Goal: Communication & Community: Share content

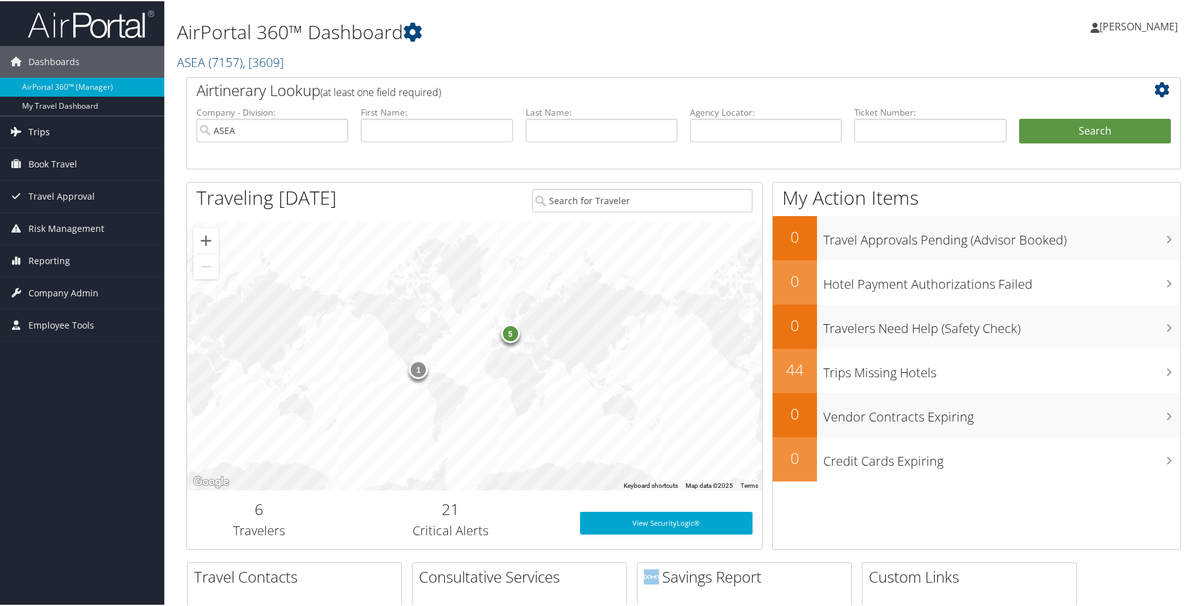
click at [44, 131] on span "Trips" at bounding box center [38, 131] width 21 height 32
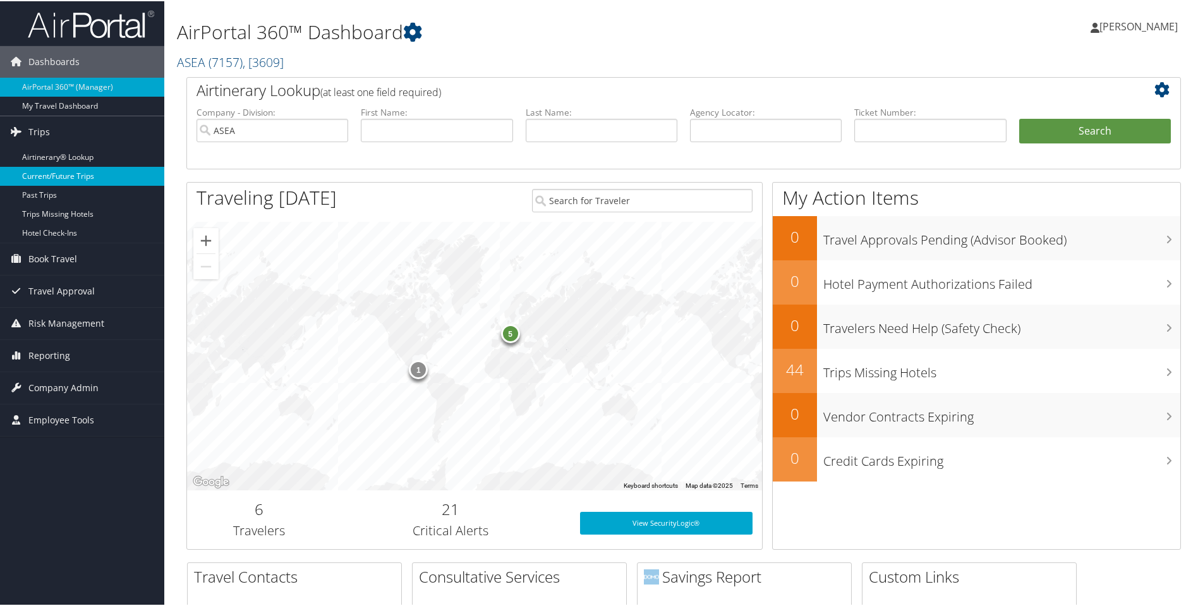
click at [45, 181] on link "Current/Future Trips" at bounding box center [82, 175] width 164 height 19
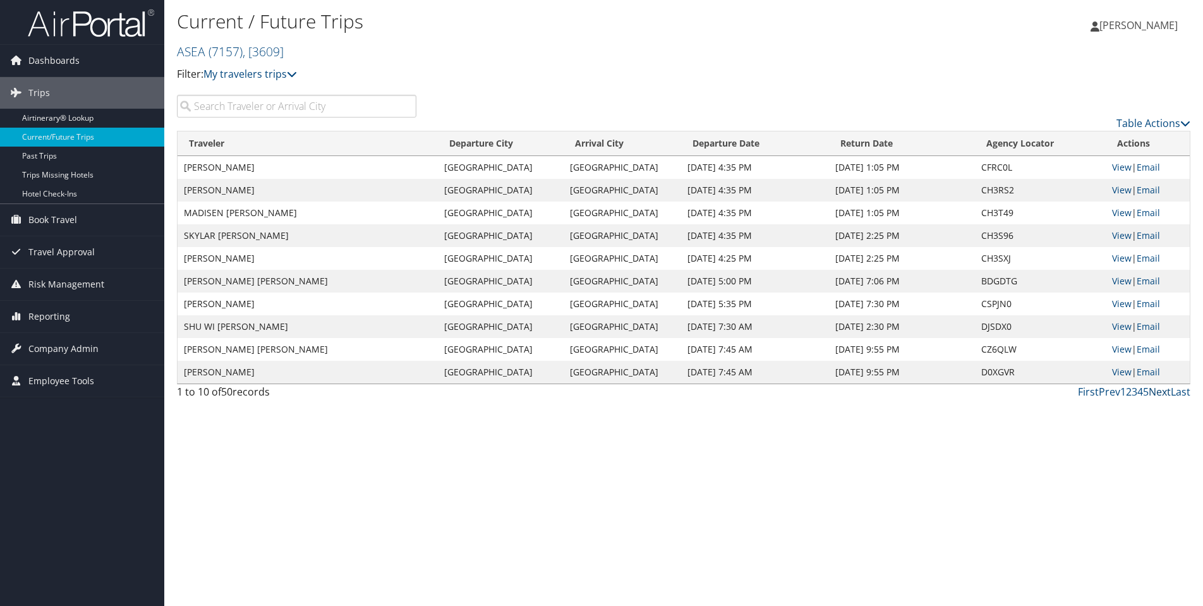
click at [1156, 389] on link "Next" at bounding box center [1160, 392] width 22 height 14
click at [1155, 213] on link "Email" at bounding box center [1148, 213] width 23 height 12
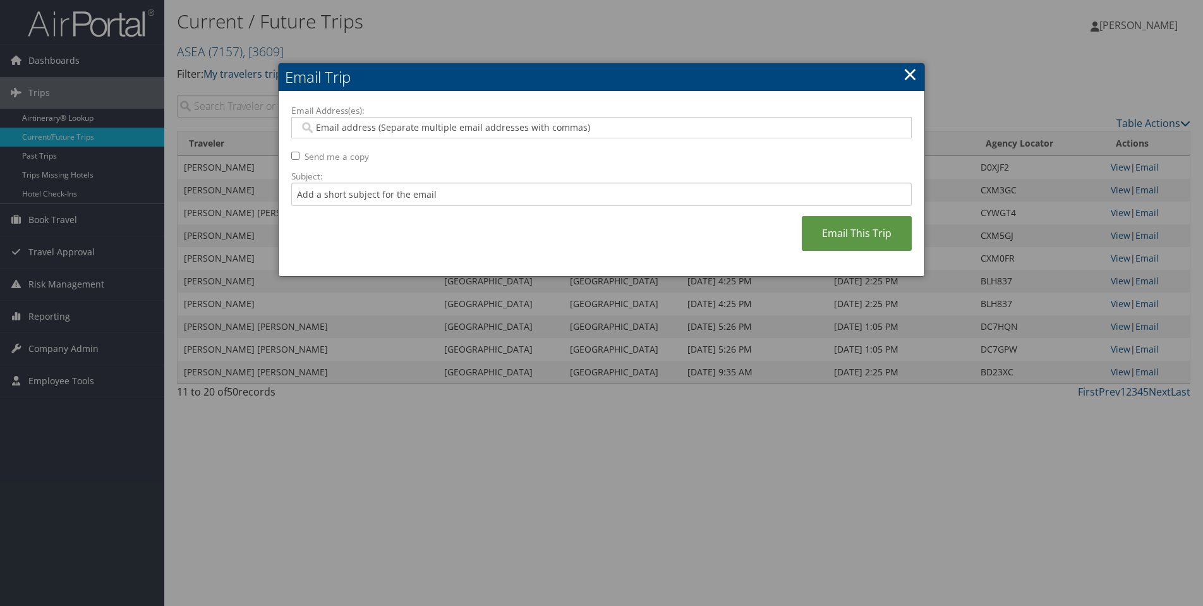
click at [362, 125] on input "Email Address(es):" at bounding box center [601, 127] width 603 height 13
type input "ss"
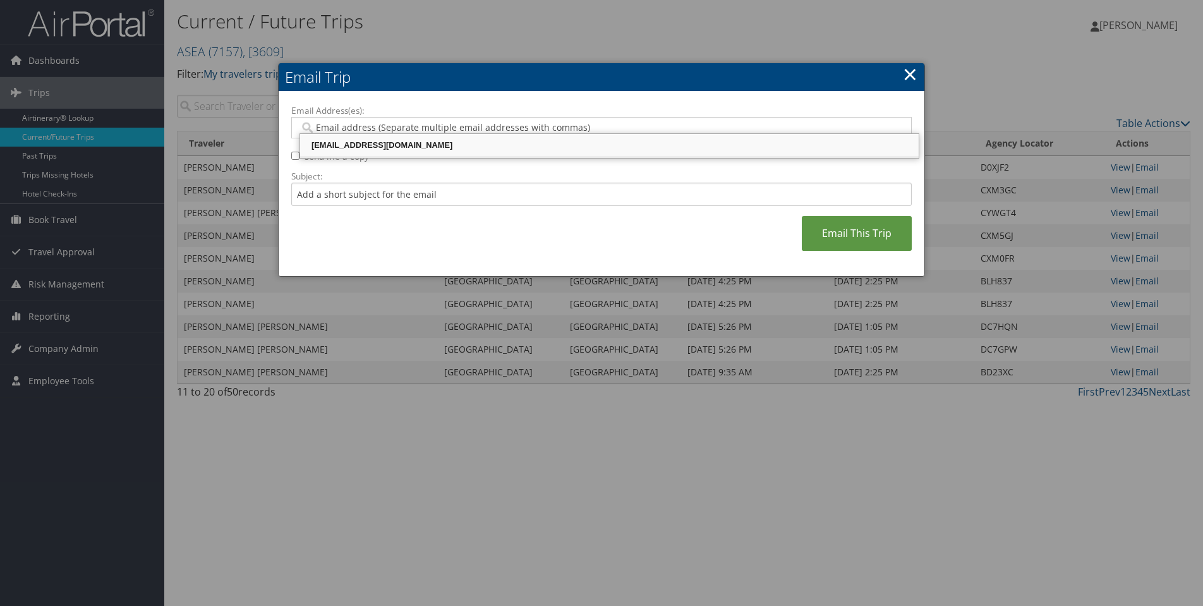
type input "sstanger@asea.net"
type input "sstanger@asea.net, sstanger@asea.net, sstanger@asea.net"
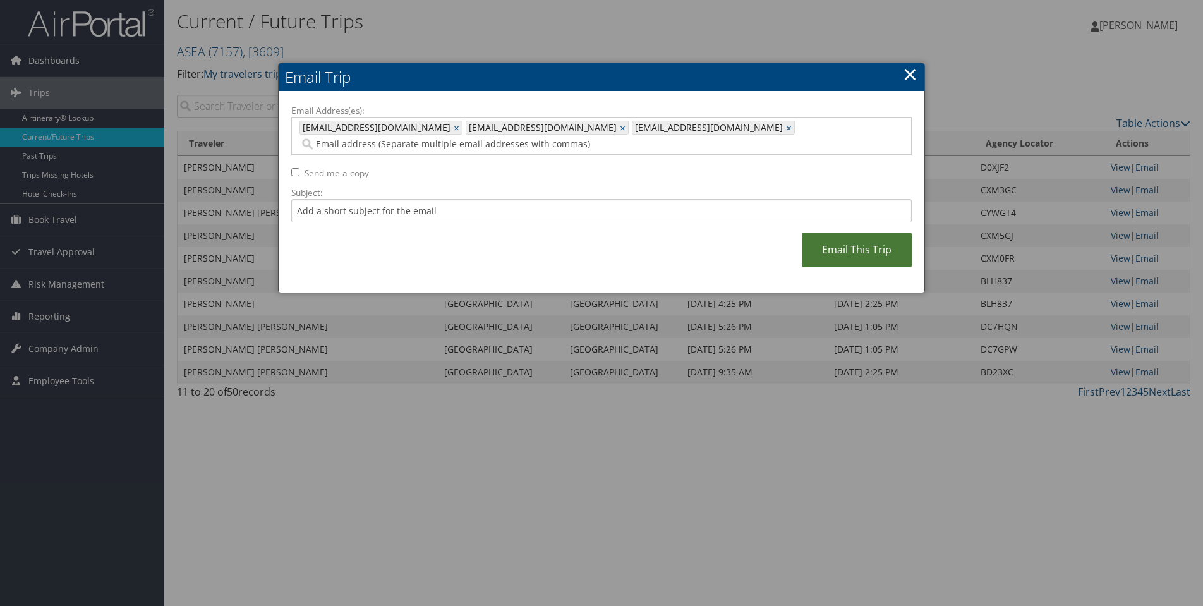
click at [851, 233] on link "Email This Trip" at bounding box center [857, 250] width 110 height 35
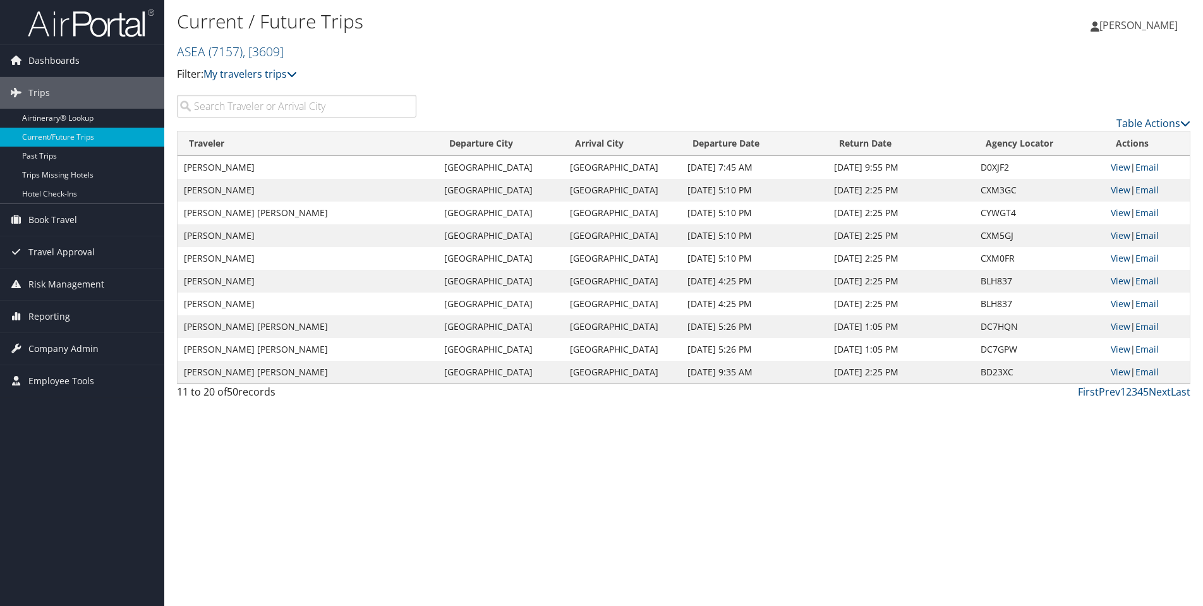
click at [1149, 238] on link "Email" at bounding box center [1147, 235] width 23 height 12
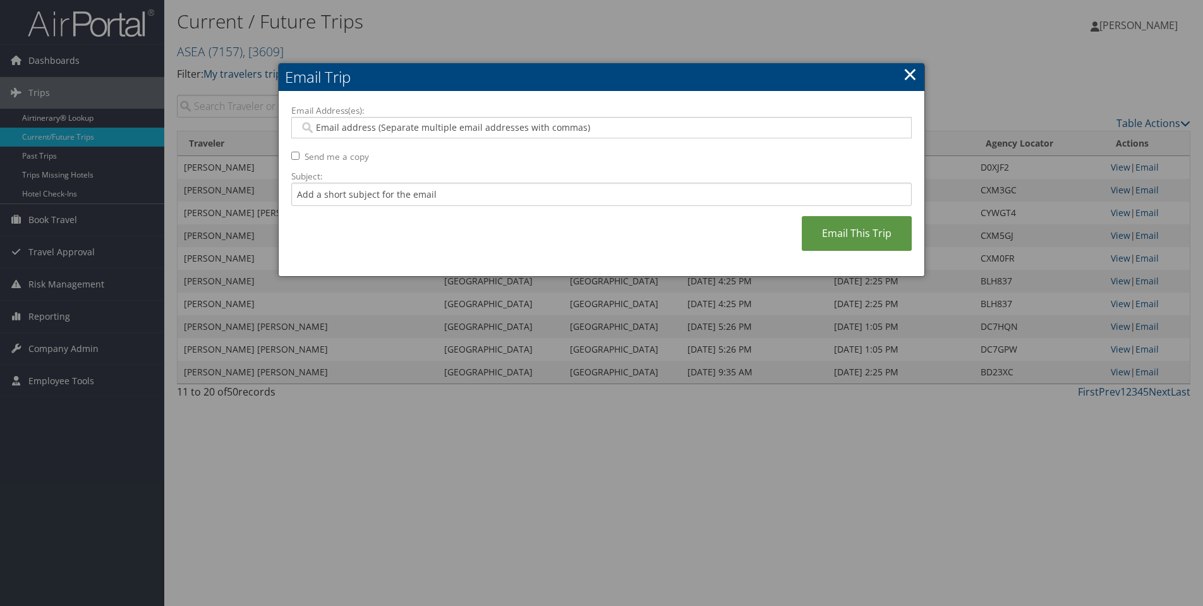
click at [428, 124] on input "Email Address(es):" at bounding box center [601, 127] width 603 height 13
type input "ss"
type input "sstanger@asea.net"
type input "sstanger@asea.net, sstanger@asea.net, sstanger@asea.net"
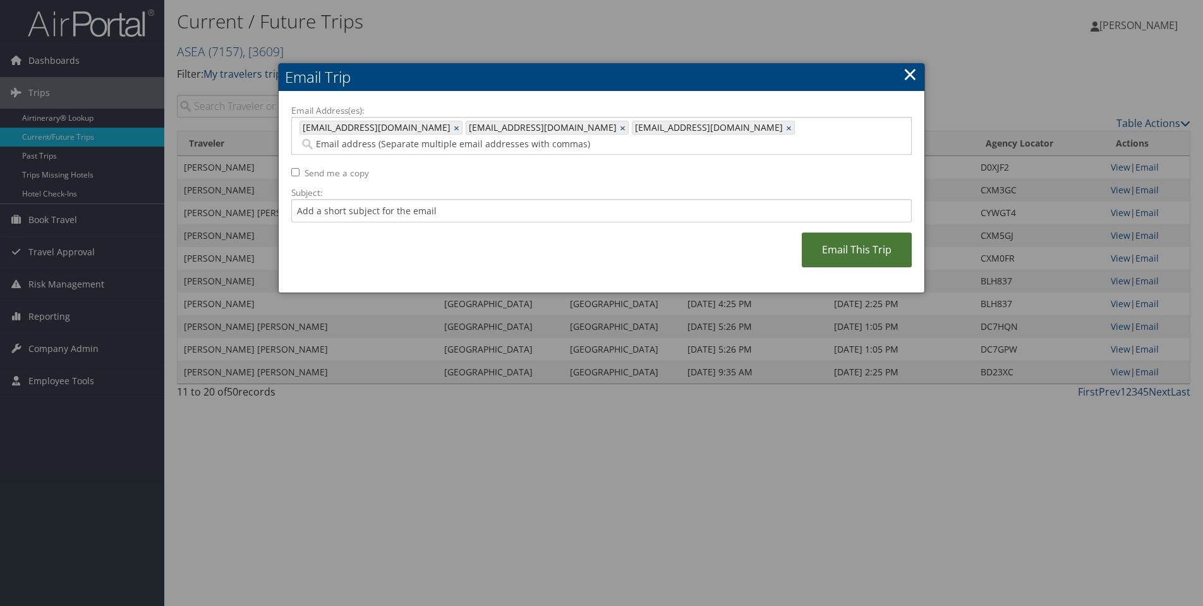
click at [847, 240] on link "Email This Trip" at bounding box center [857, 250] width 110 height 35
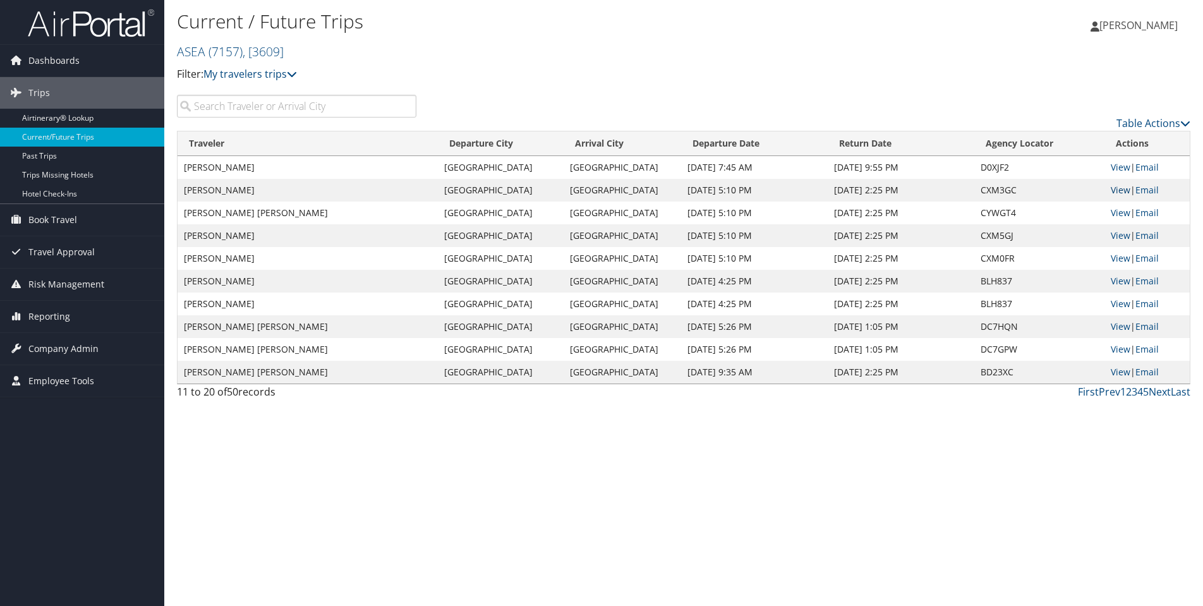
click at [1117, 187] on link "View" at bounding box center [1121, 190] width 20 height 12
click at [1149, 187] on link "Email" at bounding box center [1147, 190] width 23 height 12
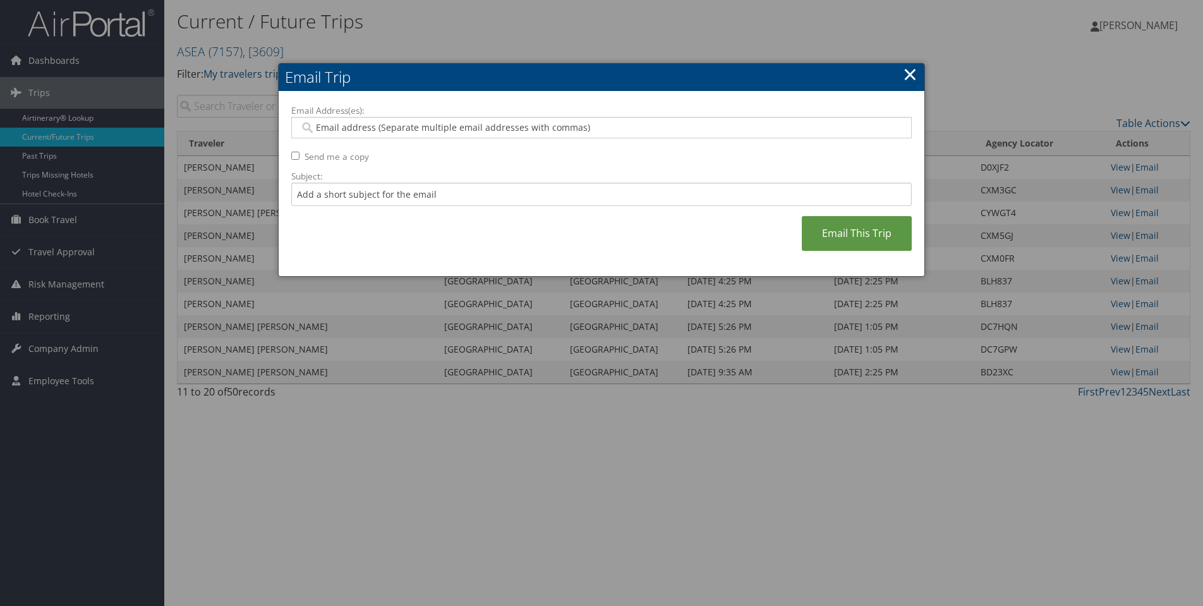
click at [430, 126] on input "Email Address(es):" at bounding box center [601, 127] width 603 height 13
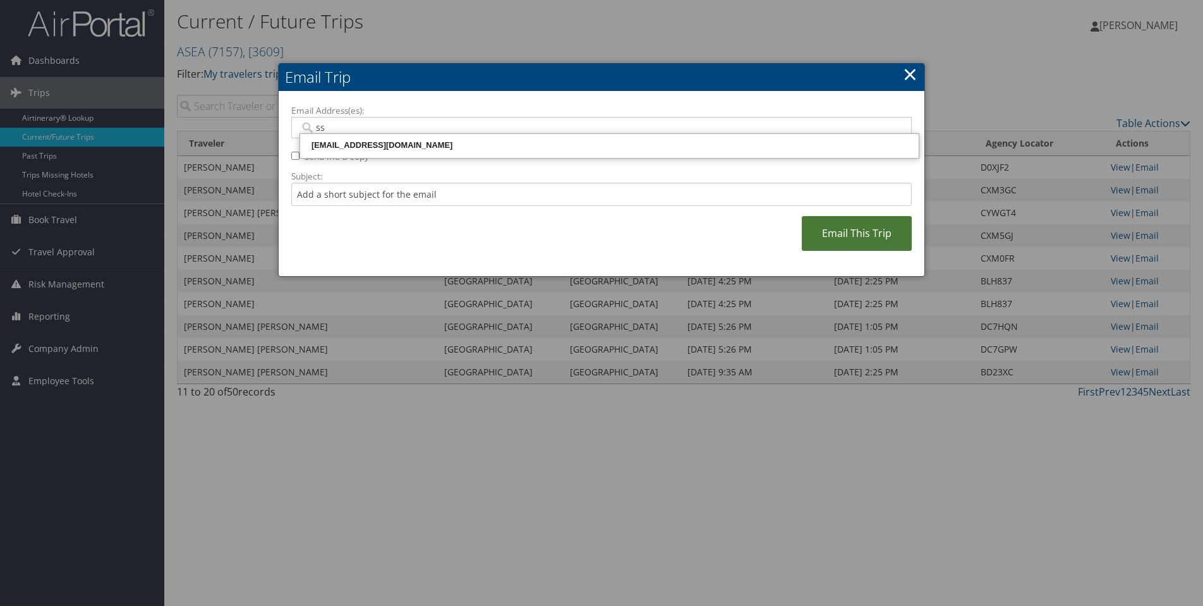
type input "ss"
click at [850, 233] on link "Email This Trip" at bounding box center [857, 233] width 110 height 35
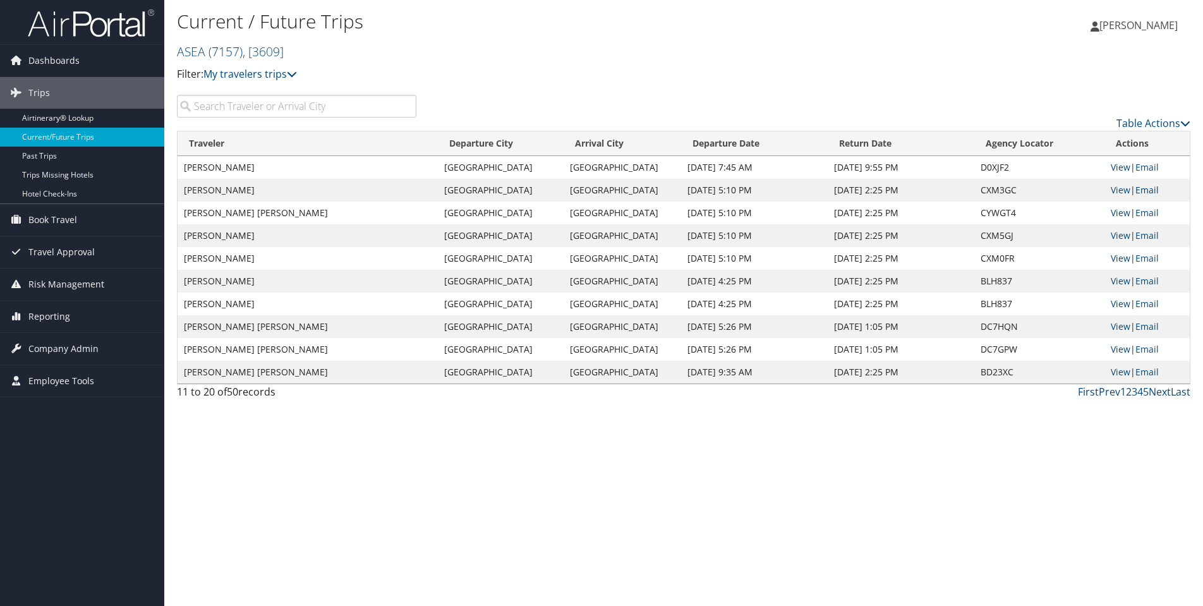
click at [1150, 188] on link "Email" at bounding box center [1147, 190] width 23 height 12
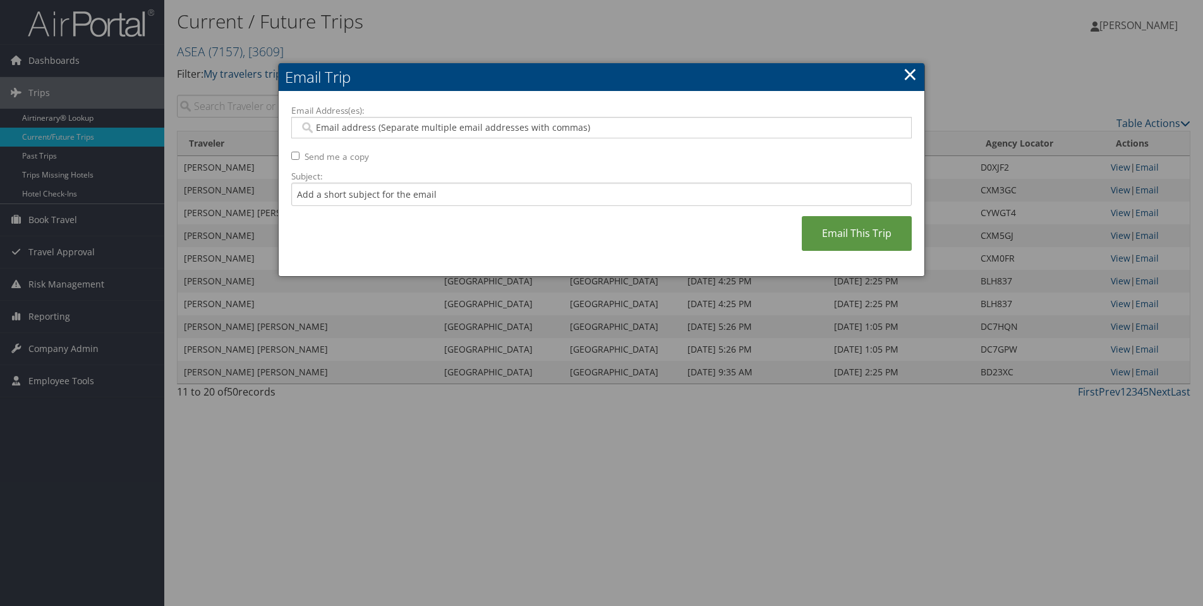
click at [433, 123] on input "Email Address(es):" at bounding box center [601, 127] width 603 height 13
type input "ss"
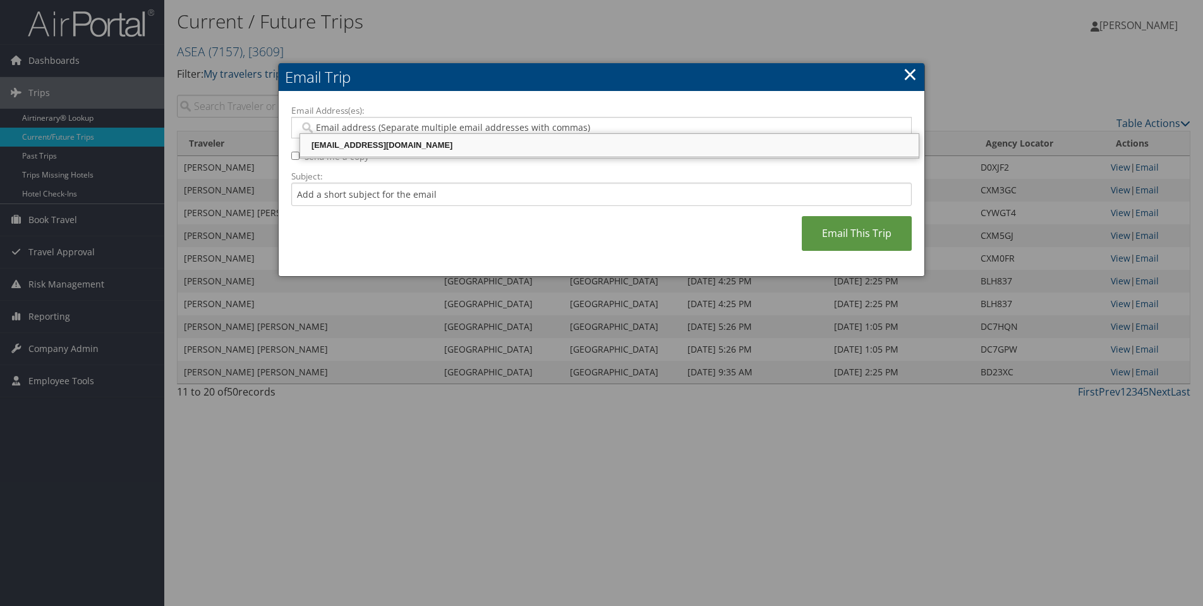
type input "sstanger@asea.net"
type input "sstanger@asea.net, sstanger@asea.net, sstanger@asea.net"
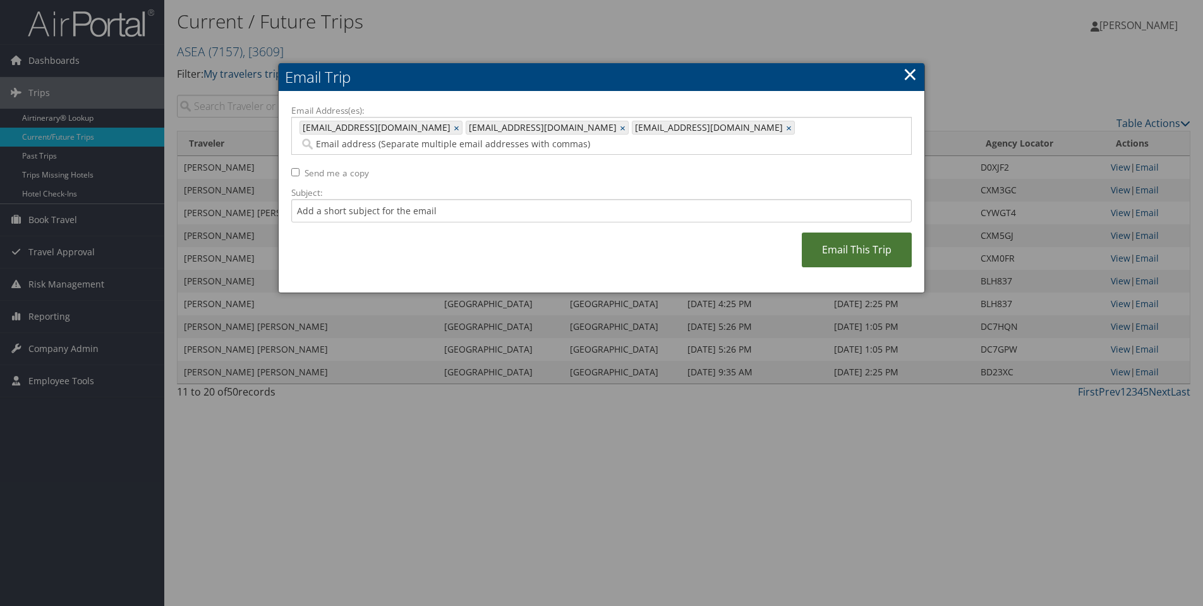
click at [864, 238] on link "Email This Trip" at bounding box center [857, 250] width 110 height 35
